Goal: Task Accomplishment & Management: Complete application form

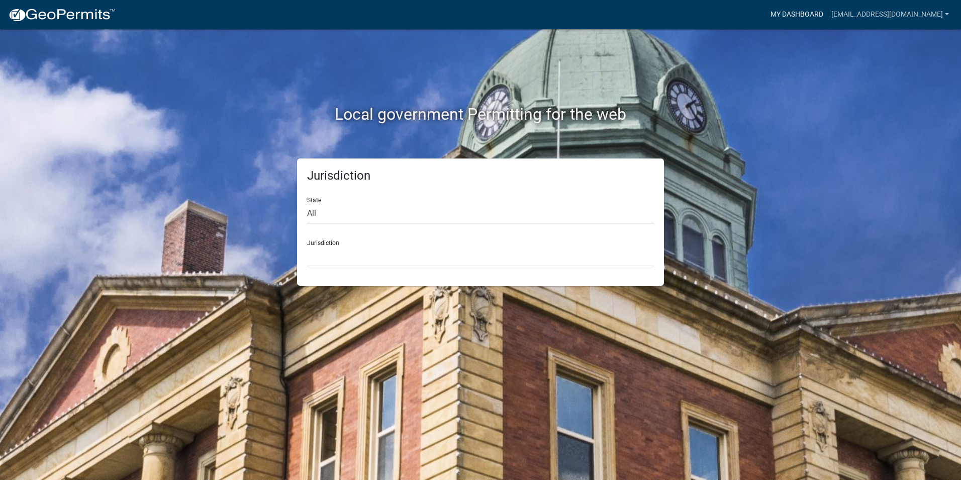
click at [826, 13] on link "My Dashboard" at bounding box center [797, 14] width 61 height 19
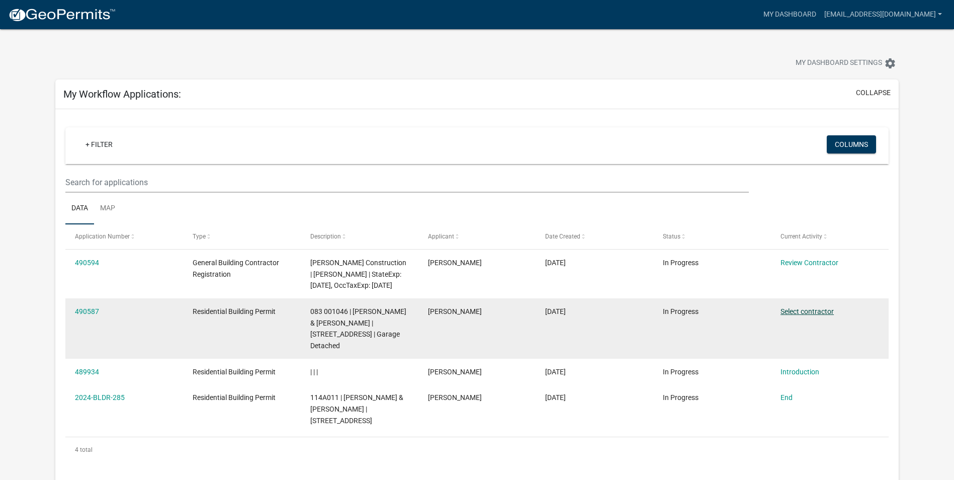
click at [803, 311] on link "Select contractor" at bounding box center [806, 311] width 53 height 8
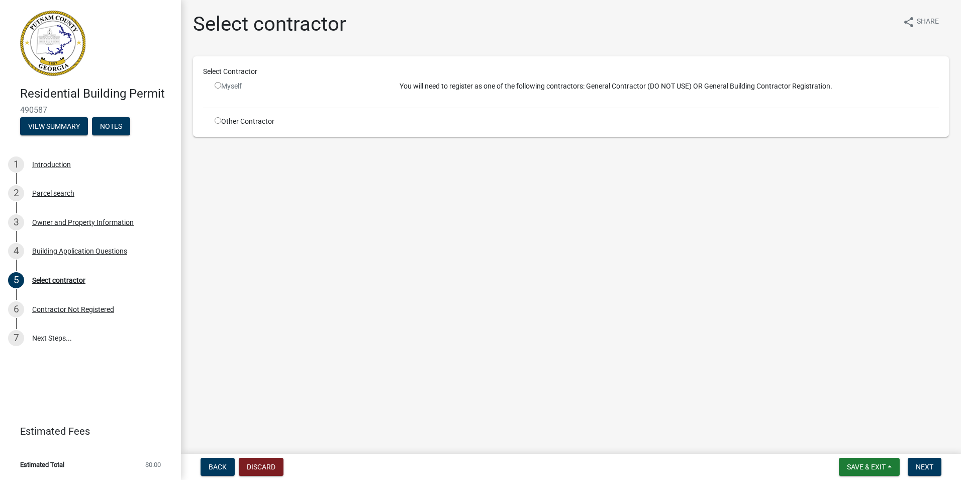
click at [218, 121] on input "radio" at bounding box center [218, 120] width 7 height 7
radio input "true"
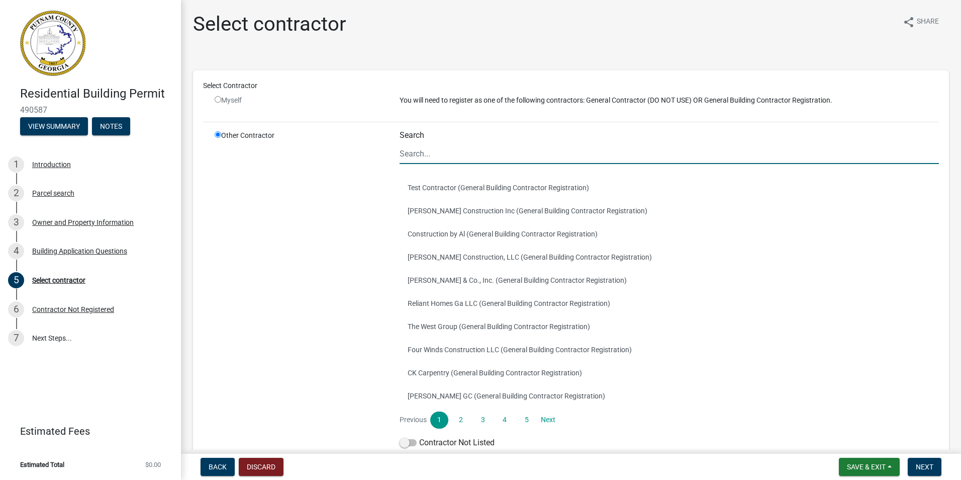
click at [449, 154] on input "Search" at bounding box center [670, 153] width 540 height 21
click at [348, 88] on div "Select Contractor" at bounding box center [571, 85] width 751 height 11
click at [445, 149] on input "Search" at bounding box center [670, 153] width 540 height 21
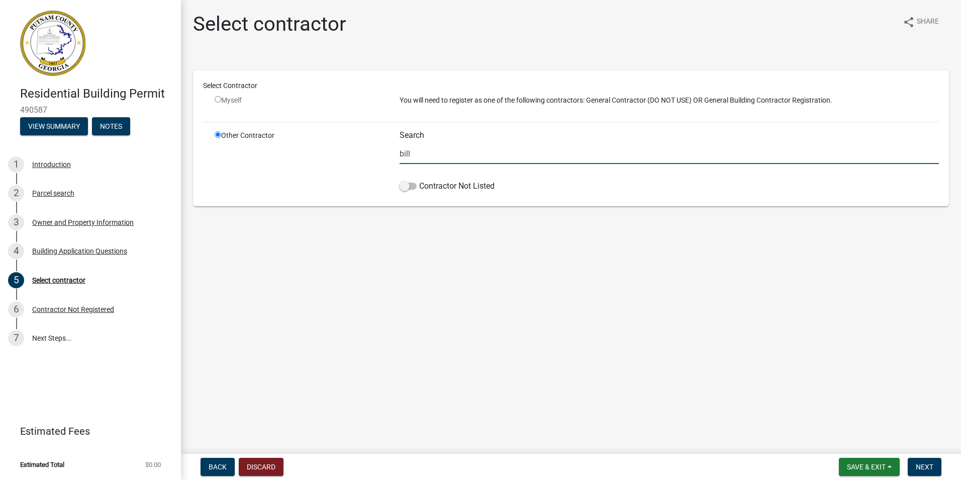
type input "bill"
click at [307, 254] on main "Select contractor share Share Select Contractor Myself You will need to registe…" at bounding box center [571, 225] width 780 height 450
drag, startPoint x: 892, startPoint y: 469, endPoint x: 887, endPoint y: 467, distance: 5.4
click at [891, 469] on button "Save & Exit" at bounding box center [869, 467] width 61 height 18
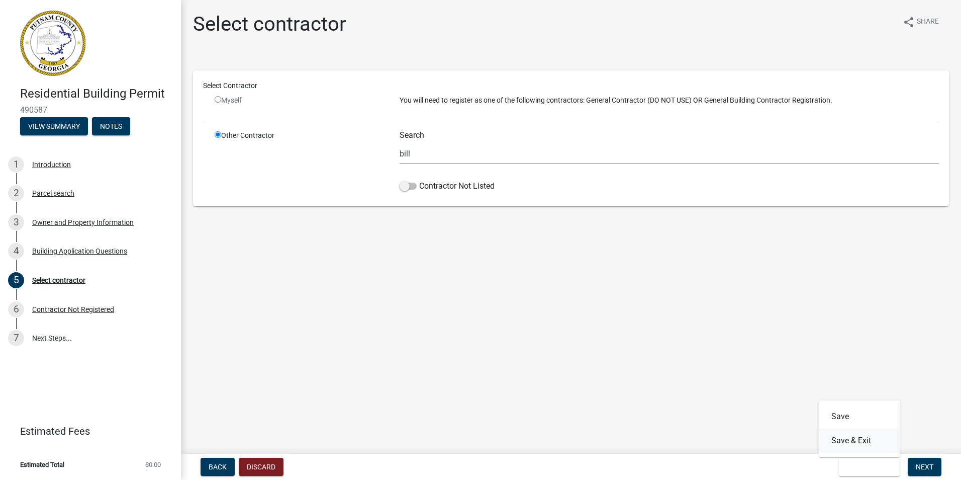
click at [847, 445] on button "Save & Exit" at bounding box center [860, 440] width 80 height 24
